Goal: Transaction & Acquisition: Purchase product/service

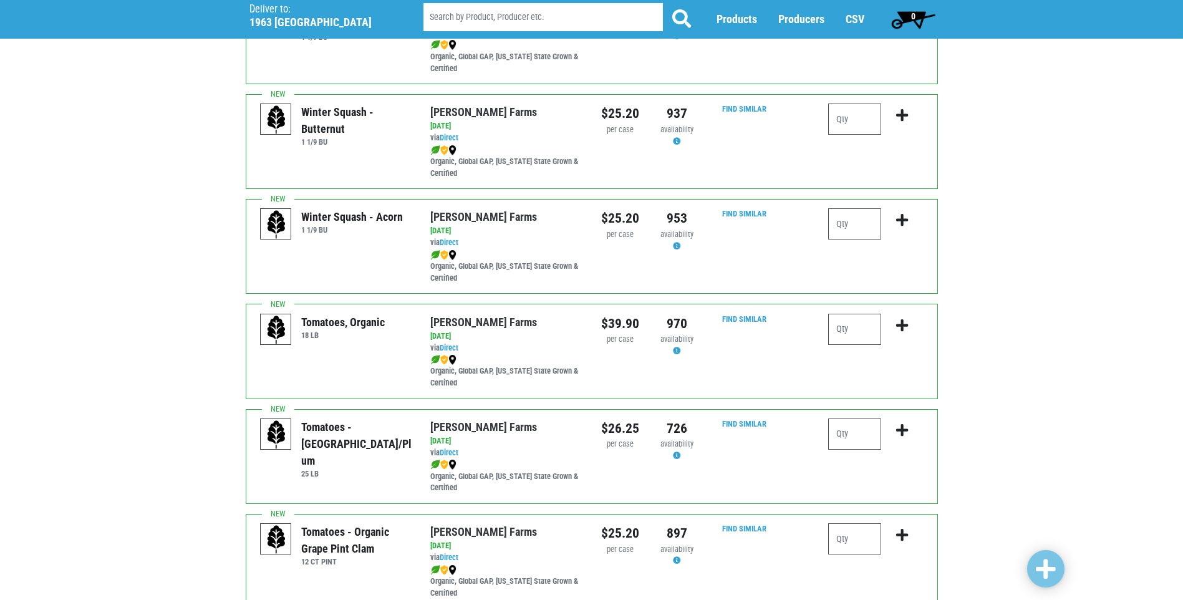
scroll to position [187, 0]
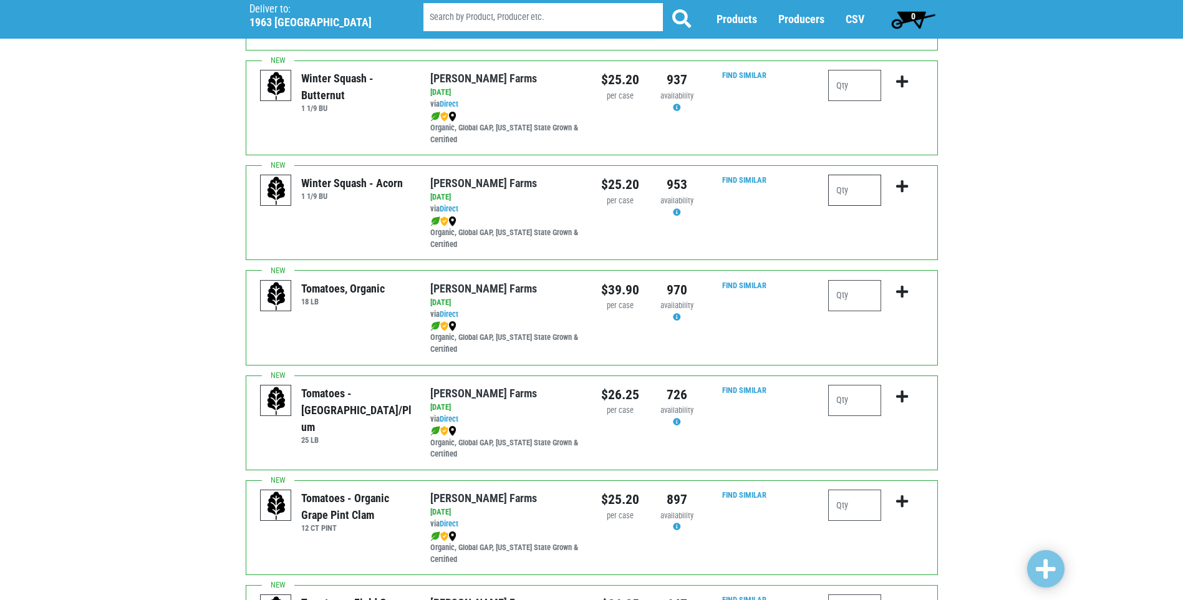
click at [855, 190] on input "number" at bounding box center [854, 190] width 53 height 31
type input "1"
click at [902, 187] on icon "submit" at bounding box center [902, 187] width 12 height 14
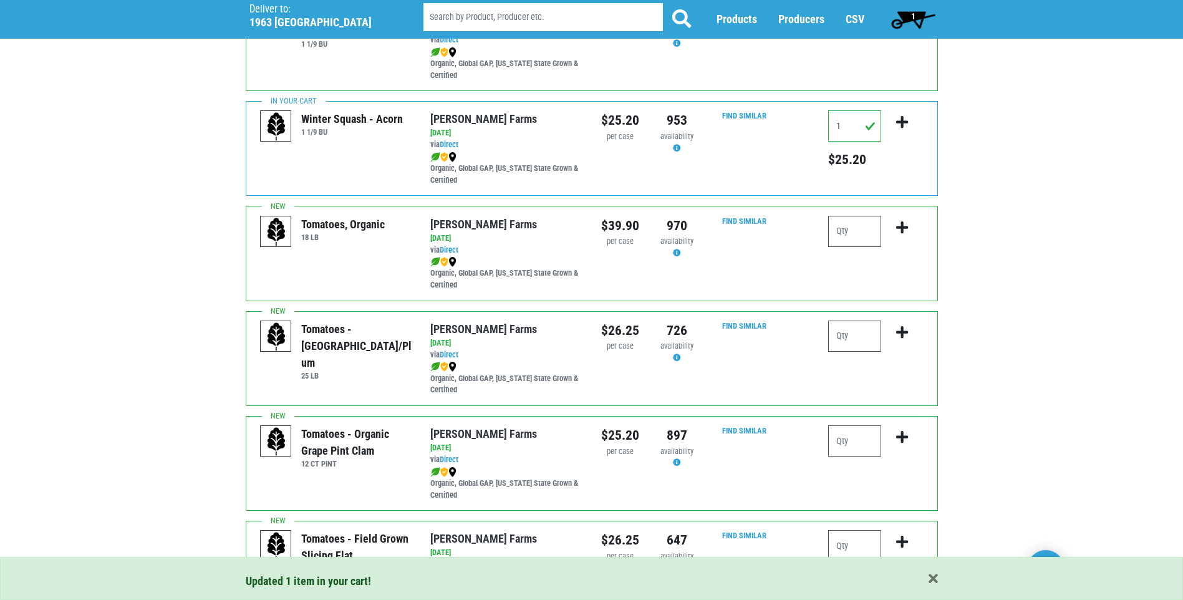
scroll to position [312, 0]
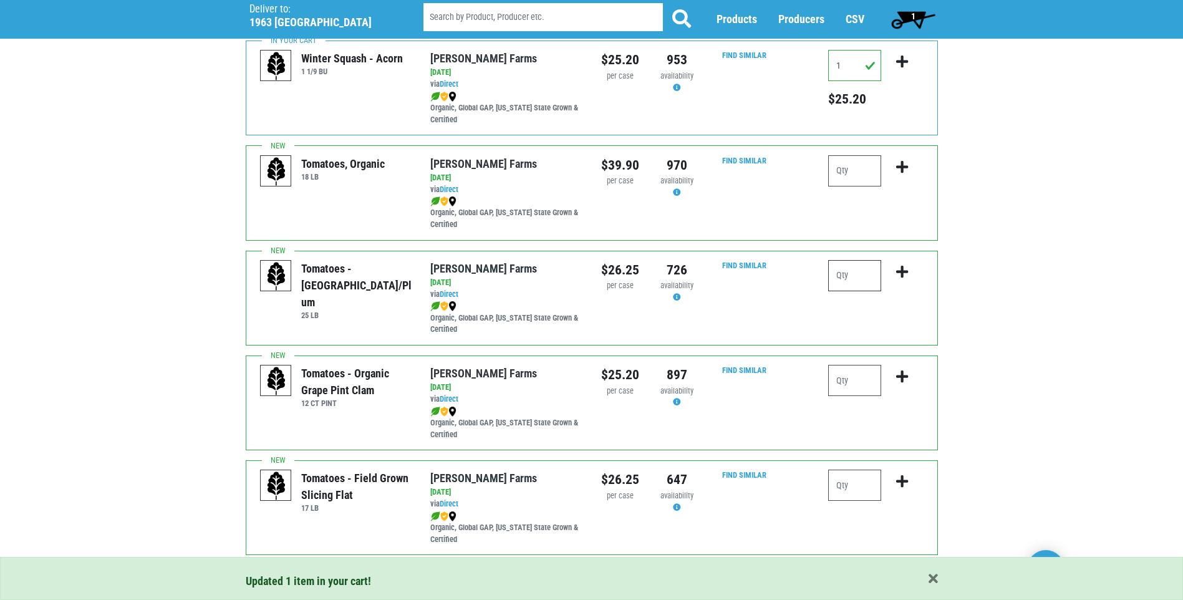
click at [841, 275] on input "number" at bounding box center [854, 275] width 53 height 31
type input "1"
click at [899, 271] on icon "submit" at bounding box center [902, 272] width 12 height 14
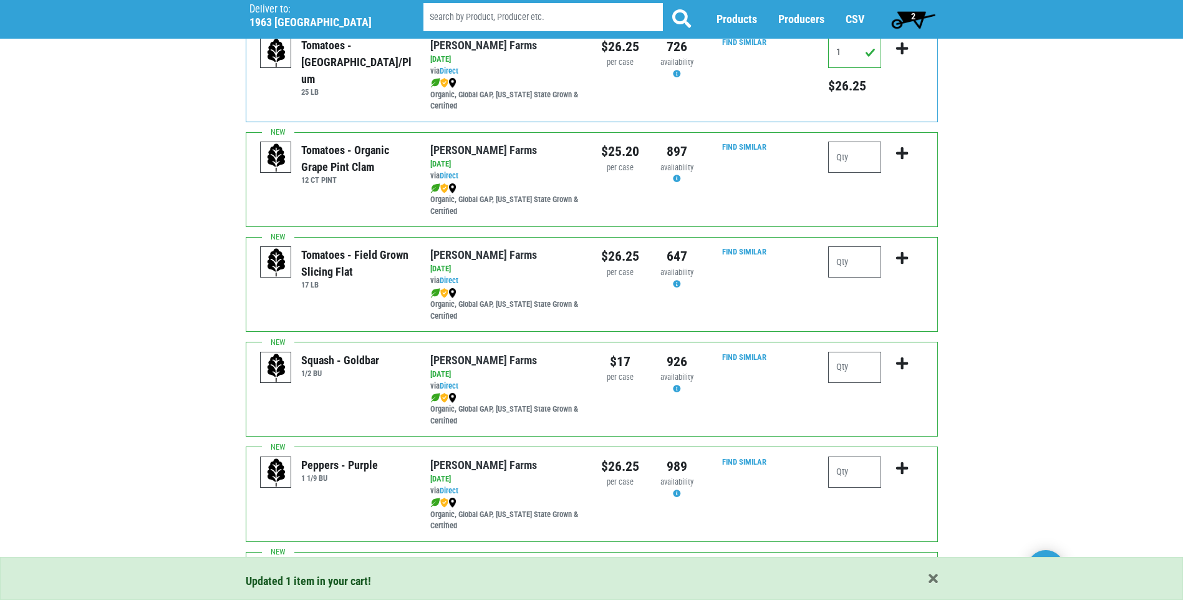
scroll to position [561, 0]
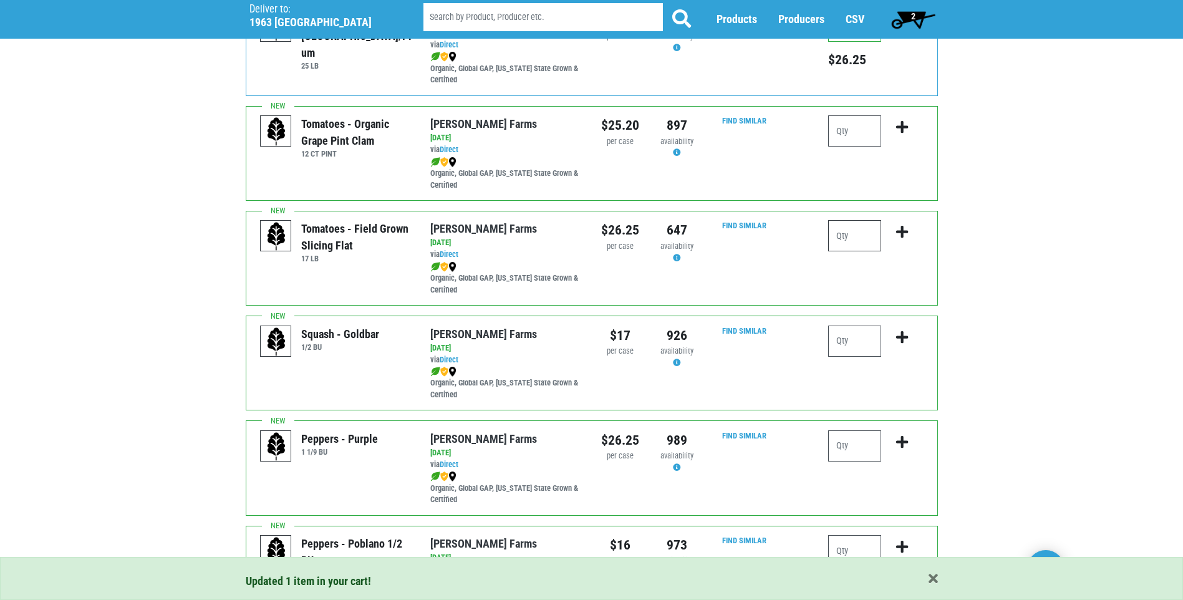
click at [844, 224] on input "number" at bounding box center [854, 235] width 53 height 31
type input "1"
click at [897, 231] on icon "submit" at bounding box center [902, 232] width 12 height 14
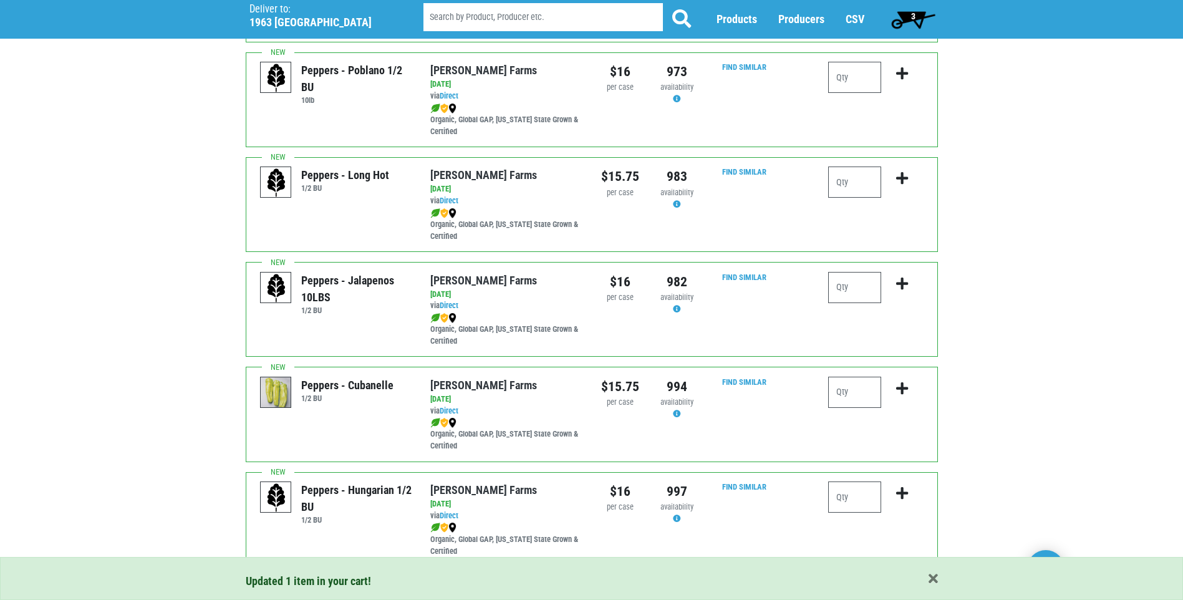
scroll to position [1060, 0]
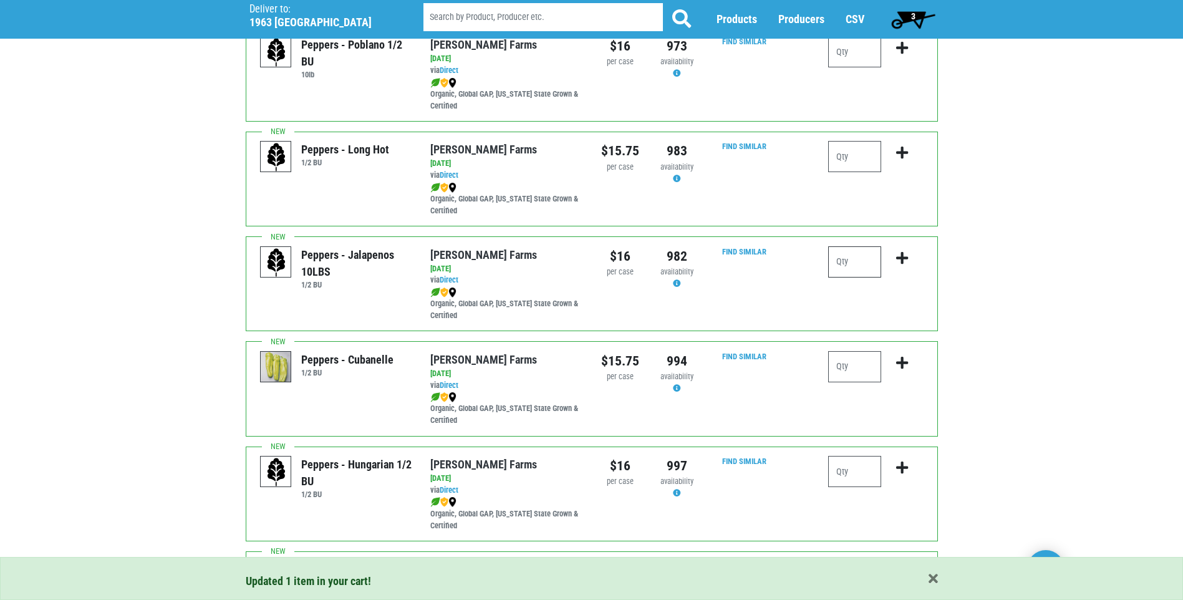
click at [863, 264] on input "number" at bounding box center [854, 261] width 53 height 31
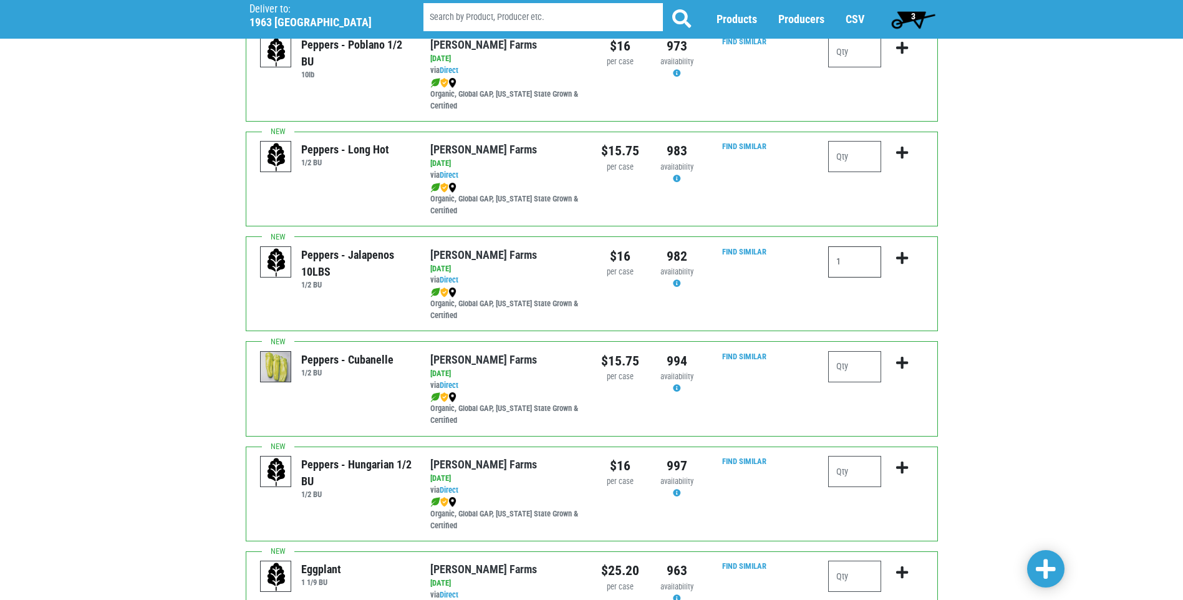
type input "1"
click at [907, 267] on button "submit" at bounding box center [901, 265] width 29 height 39
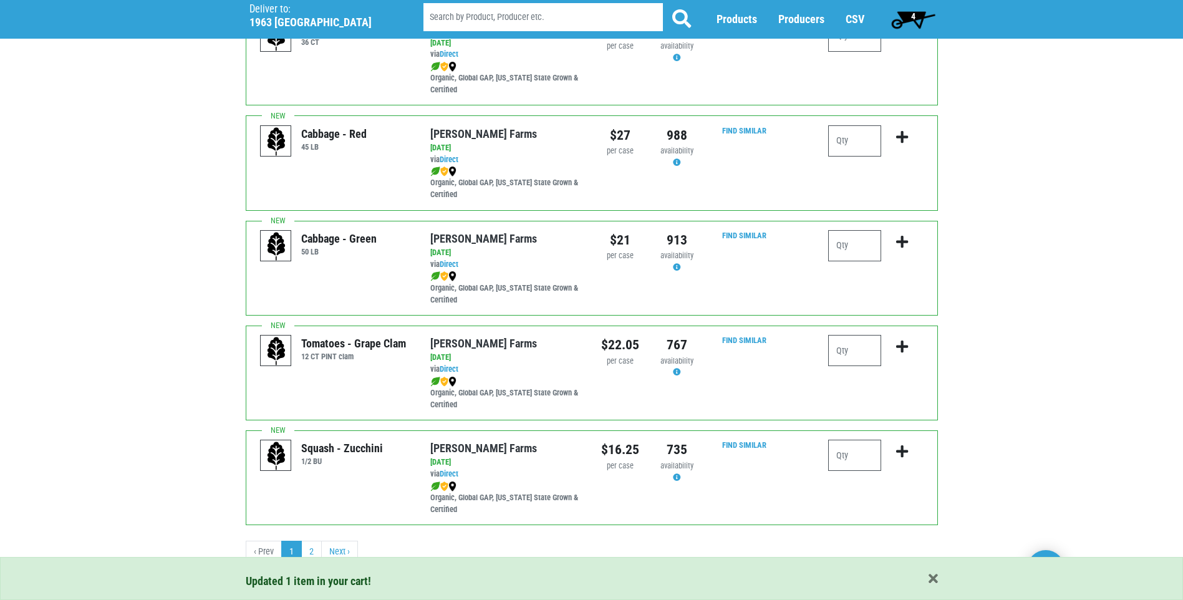
scroll to position [1710, 0]
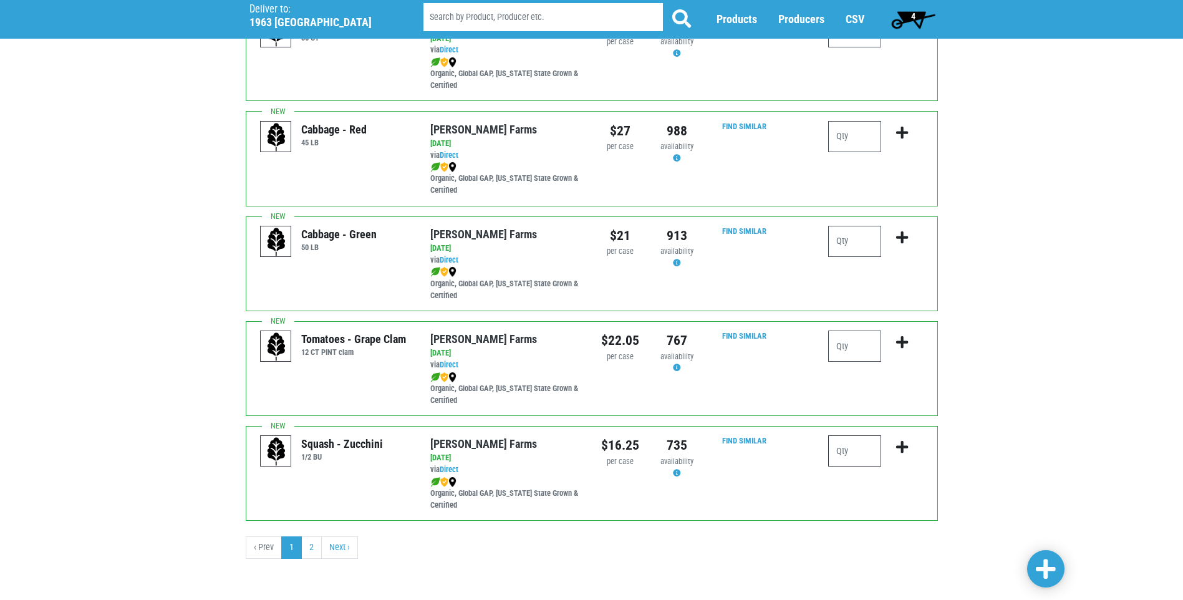
drag, startPoint x: 875, startPoint y: 446, endPoint x: 867, endPoint y: 447, distance: 7.5
click at [873, 446] on input "number" at bounding box center [854, 450] width 53 height 31
type input "2"
click at [905, 447] on icon "submit" at bounding box center [902, 447] width 12 height 14
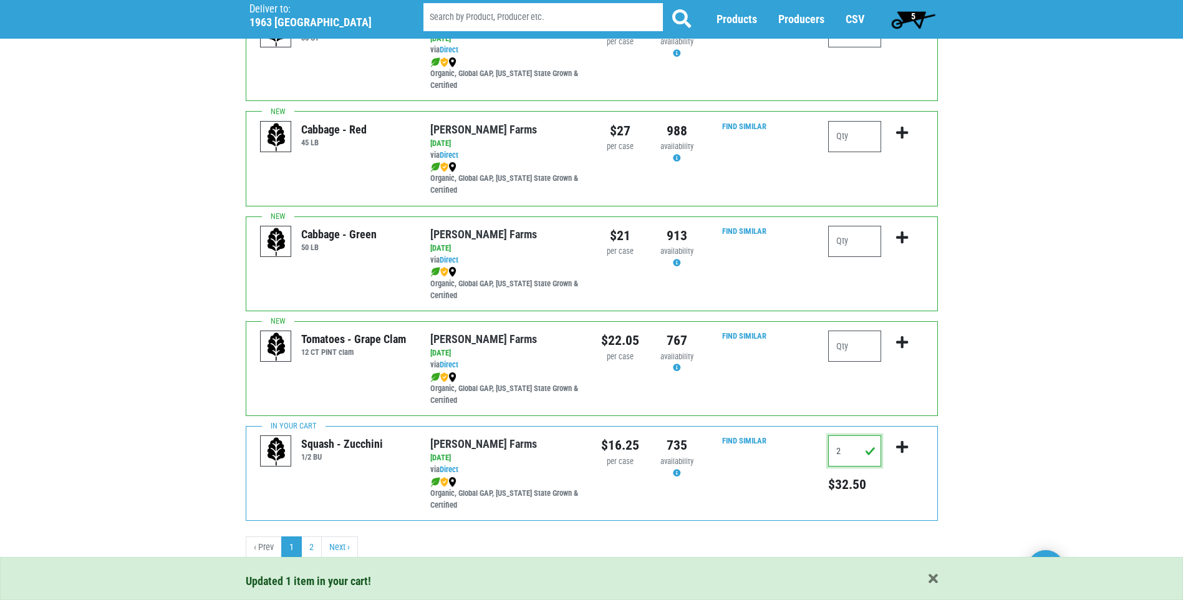
drag, startPoint x: 860, startPoint y: 448, endPoint x: 776, endPoint y: 456, distance: 84.5
click at [776, 456] on div "Squash - Zucchini 1/2 BU [PERSON_NAME][GEOGRAPHIC_DATA] via Direct on [DATE] 1/…" at bounding box center [592, 473] width 692 height 95
type input "1"
click at [911, 445] on button "submit" at bounding box center [901, 454] width 29 height 39
click at [312, 547] on link "2" at bounding box center [311, 547] width 21 height 22
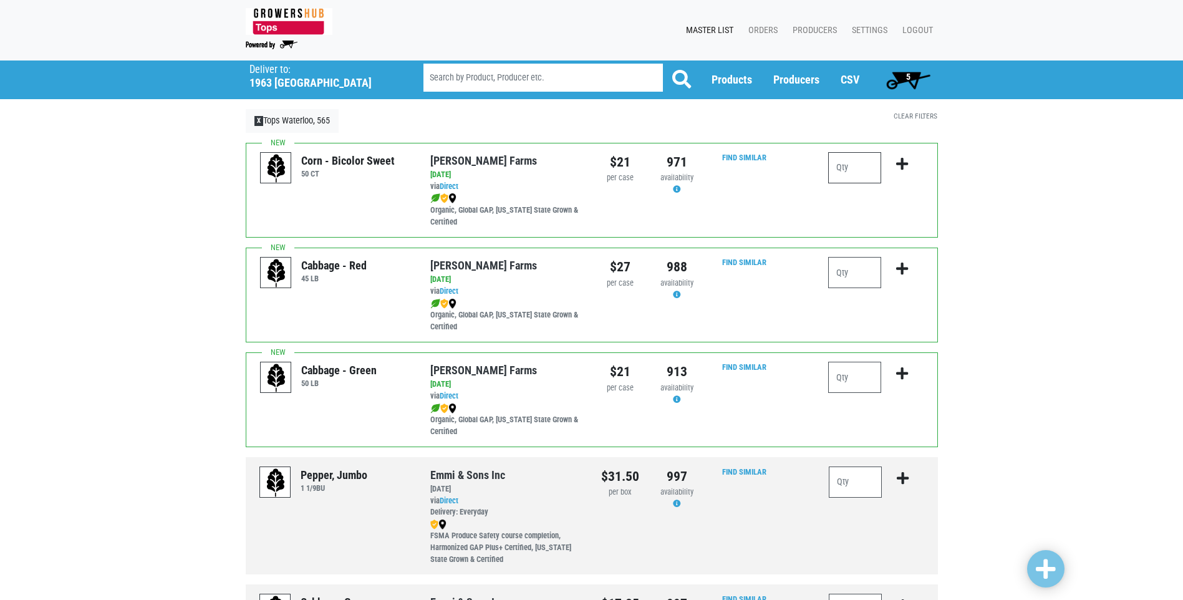
click at [847, 161] on input "number" at bounding box center [854, 167] width 53 height 31
type input "10"
click at [899, 161] on icon "submit" at bounding box center [902, 164] width 12 height 14
click at [903, 81] on span "6" at bounding box center [907, 79] width 55 height 25
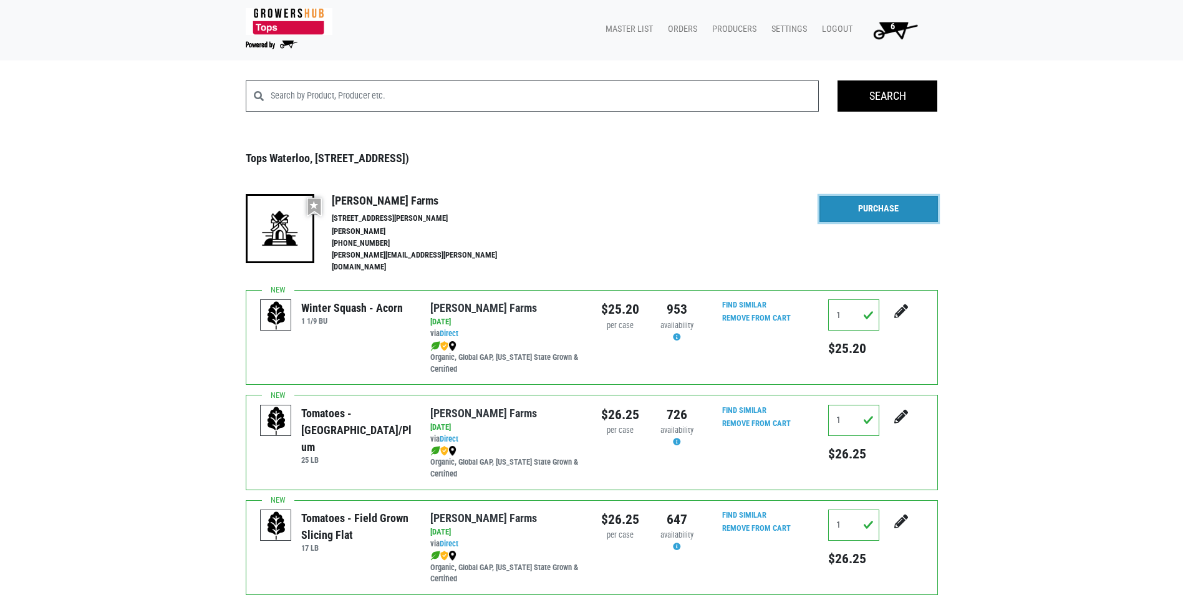
click at [879, 201] on link "Purchase" at bounding box center [878, 209] width 118 height 26
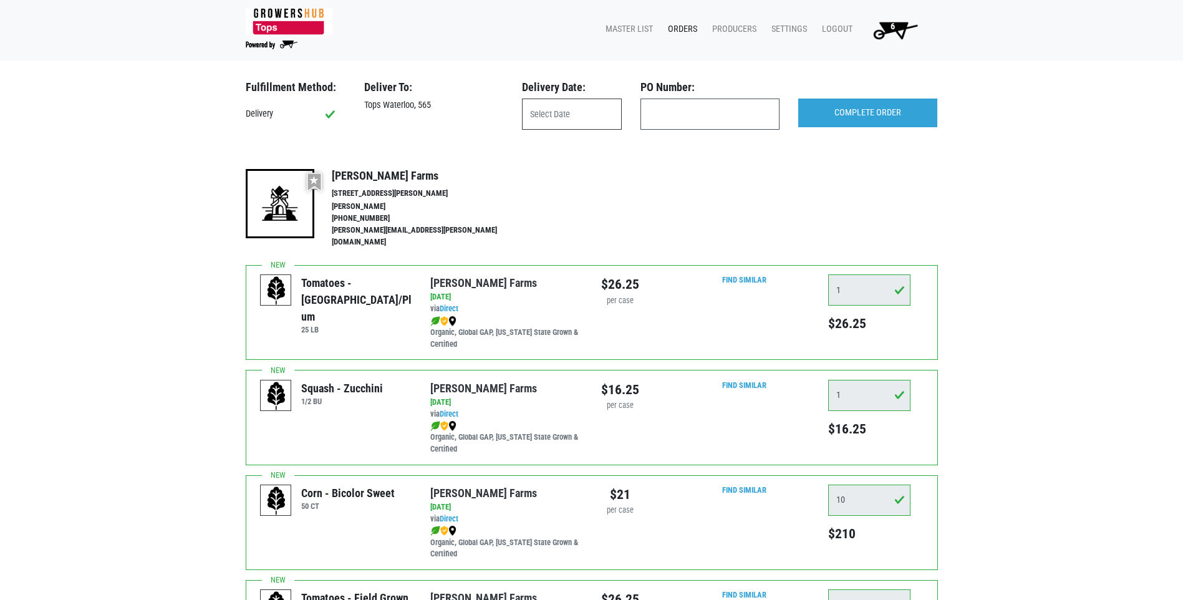
click at [565, 105] on input "text" at bounding box center [572, 114] width 100 height 31
click at [589, 251] on span "19" at bounding box center [591, 255] width 24 height 24
type input "[DATE]"
click at [852, 115] on input "COMPLETE ORDER" at bounding box center [867, 113] width 139 height 29
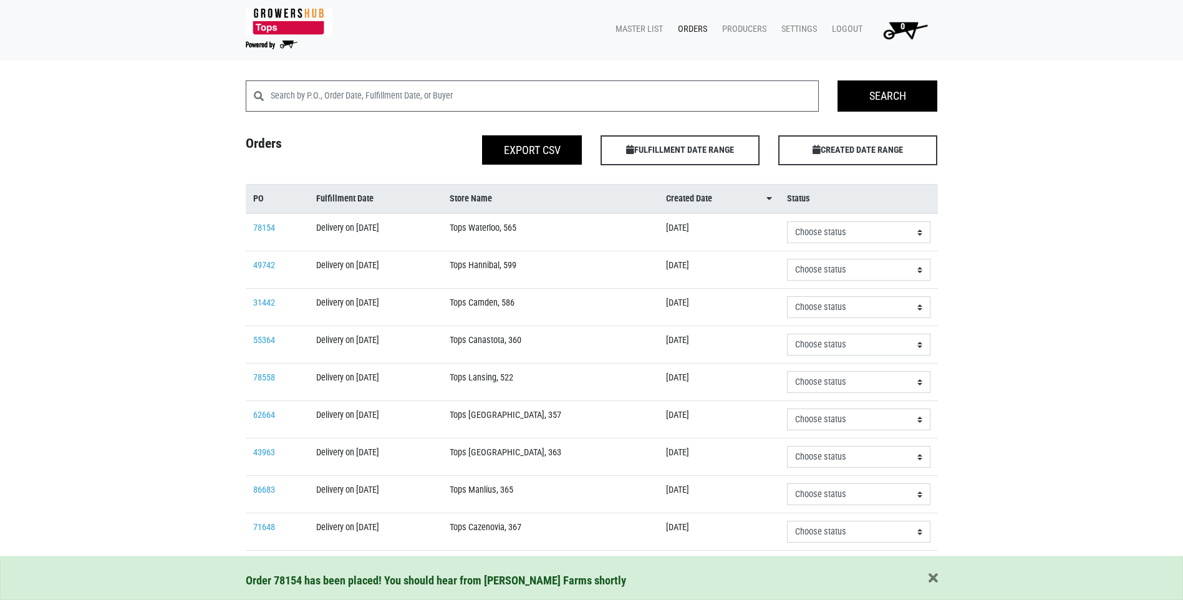
click at [367, 147] on h4 "Orders" at bounding box center [325, 147] width 178 height 25
